Goal: Task Accomplishment & Management: Use online tool/utility

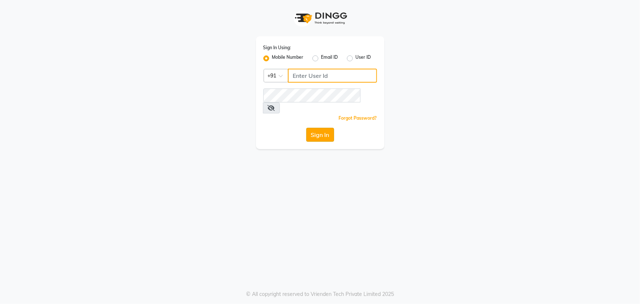
type input "6363161131"
click at [323, 128] on button "Sign In" at bounding box center [320, 135] width 28 height 14
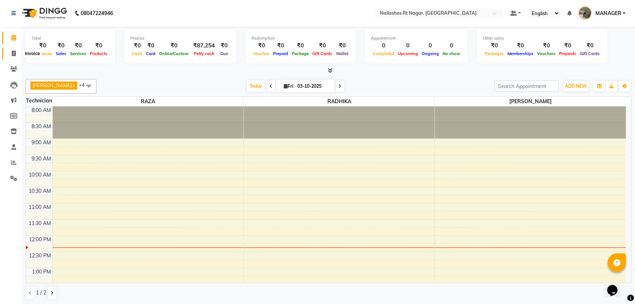
click at [14, 52] on icon at bounding box center [14, 53] width 4 height 5
select select "8624"
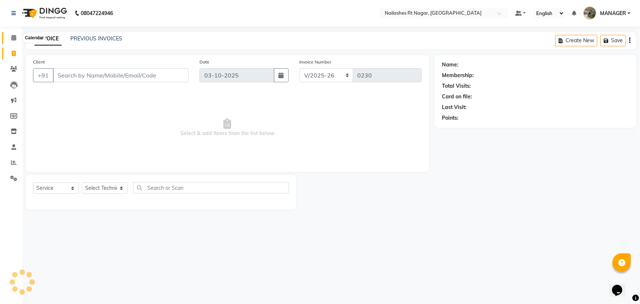
select select "membership"
click at [12, 37] on icon at bounding box center [13, 37] width 5 height 5
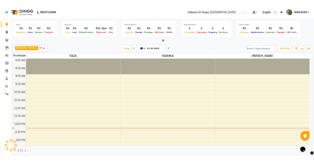
scroll to position [129, 0]
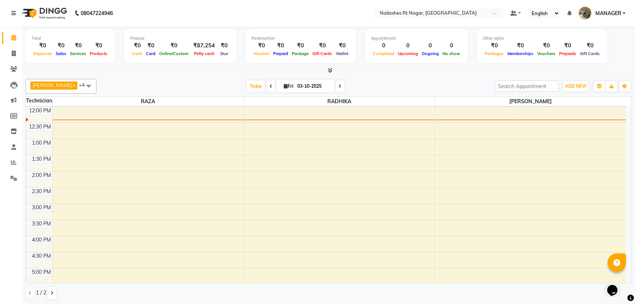
click at [447, 85] on div "Today Fri 03-10-2025" at bounding box center [295, 86] width 391 height 11
click at [14, 53] on icon at bounding box center [14, 53] width 4 height 5
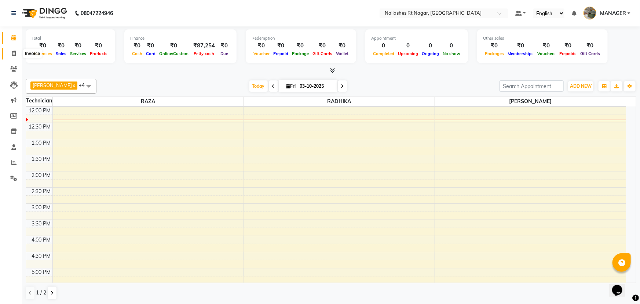
select select "8624"
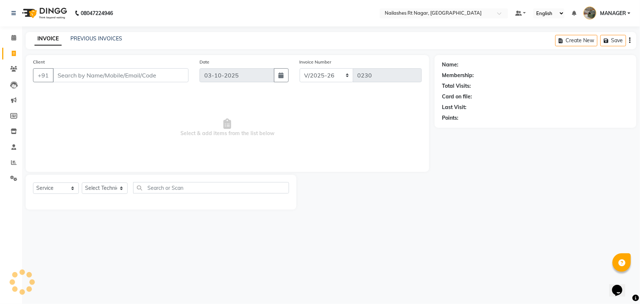
select select "membership"
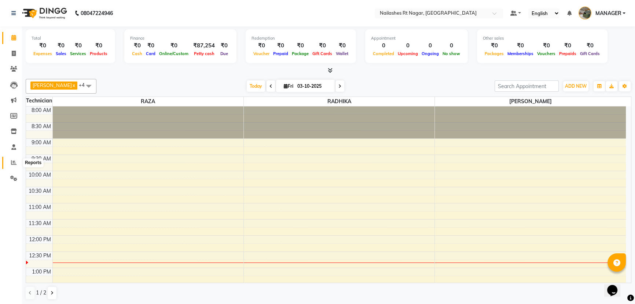
click at [17, 160] on span at bounding box center [13, 162] width 13 height 8
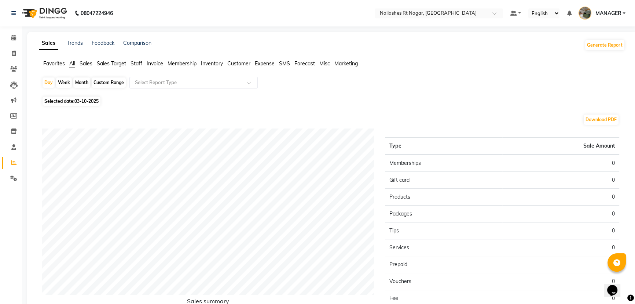
drag, startPoint x: 140, startPoint y: 58, endPoint x: 139, endPoint y: 67, distance: 8.4
click at [140, 59] on div "Sales Trends Feedback Comparison Generate Report Favorites All Sales Sales Targ…" at bounding box center [332, 193] width 610 height 323
click at [139, 63] on span "Staff" at bounding box center [137, 63] width 12 height 7
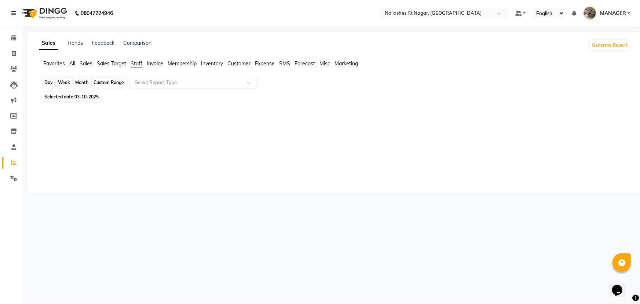
click at [53, 83] on div "Day" at bounding box center [49, 82] width 12 height 10
select select "10"
select select "2025"
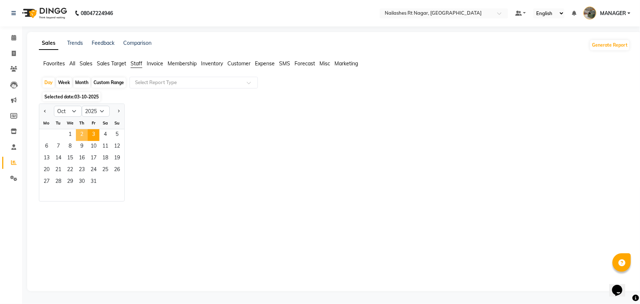
click at [79, 134] on span "2" at bounding box center [82, 135] width 12 height 12
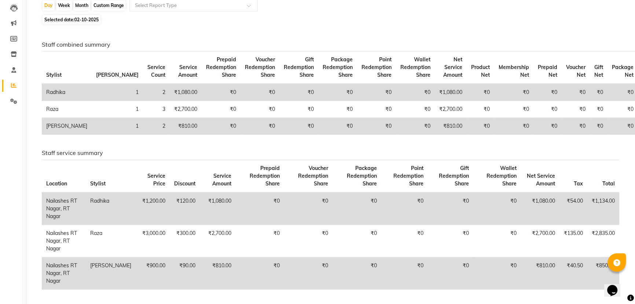
scroll to position [66, 0]
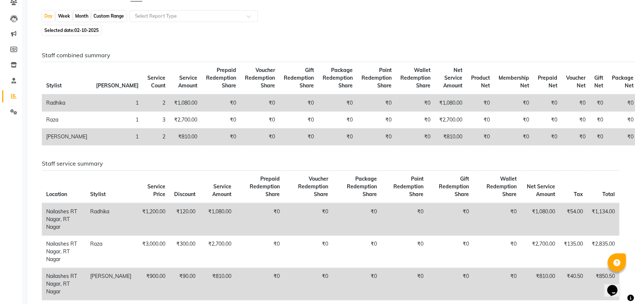
click at [78, 18] on div "Month" at bounding box center [81, 16] width 17 height 10
select select "10"
select select "2025"
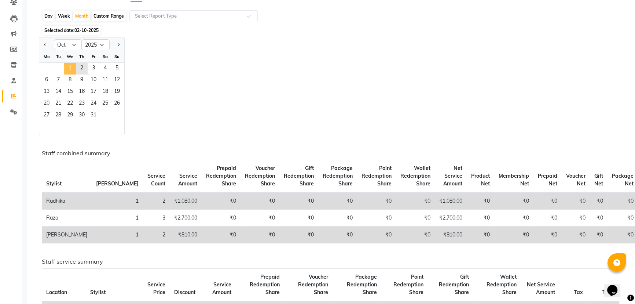
click at [70, 65] on span "1" at bounding box center [70, 69] width 12 height 12
